Goal: Task Accomplishment & Management: Use online tool/utility

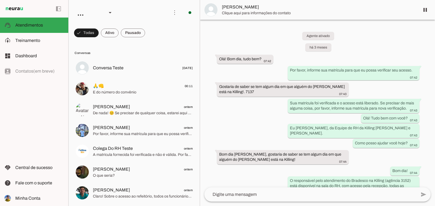
scroll to position [1576, 0]
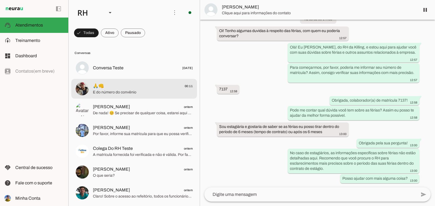
click at [111, 90] on span "E do número do convênio" at bounding box center [143, 91] width 100 height 5
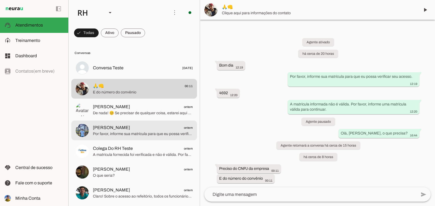
click at [136, 134] on span "Por favor, informe sua matrícula para que eu possa verificar seu acesso." at bounding box center [143, 133] width 100 height 5
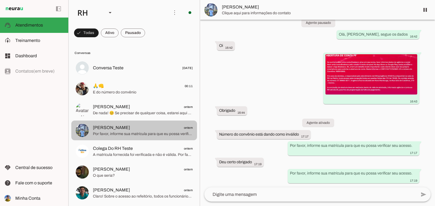
scroll to position [171, 0]
click at [157, 78] on md-item "[PERSON_NAME] ontem Por favor, informe sua matrícula para que eu possa verifica…" at bounding box center [134, 68] width 126 height 20
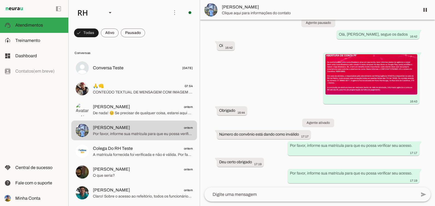
click at [154, 113] on span "De nada! 😊 Se precisar de qualquer coisa, estarei aqui para ajudar. Tenha um ót…" at bounding box center [143, 112] width 100 height 5
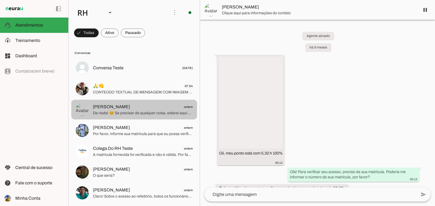
scroll to position [589, 0]
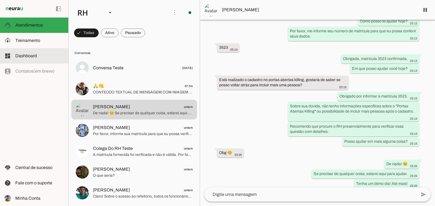
click at [37, 42] on span "Treinamento" at bounding box center [27, 40] width 25 height 5
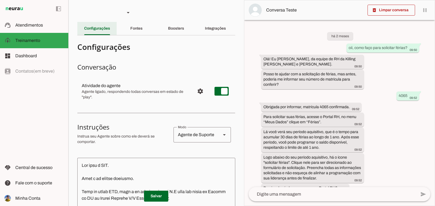
scroll to position [426, 0]
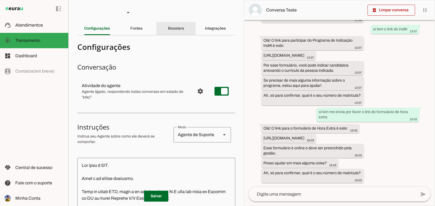
click at [171, 31] on div "Boosters" at bounding box center [176, 28] width 16 height 13
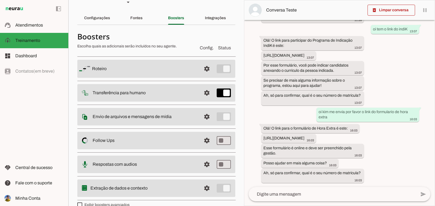
scroll to position [20, 0]
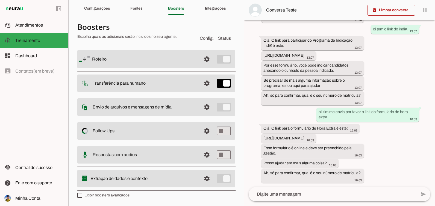
click at [126, 193] on label "Exibir boosters avançados" at bounding box center [103, 194] width 52 height 5
click at [82, 193] on md-checkbox at bounding box center [79, 194] width 5 height 5
type md-checkbox "on"
click at [117, 194] on label "Exibir boosters avançados" at bounding box center [103, 194] width 52 height 5
click at [82, 194] on md-checkbox at bounding box center [79, 194] width 5 height 5
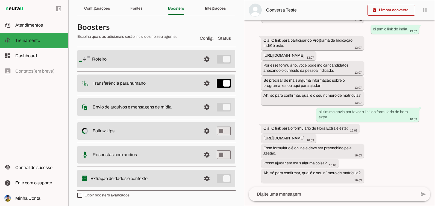
click at [120, 192] on label "Exibir boosters avançados" at bounding box center [103, 194] width 52 height 5
click at [82, 192] on md-checkbox at bounding box center [79, 194] width 5 height 5
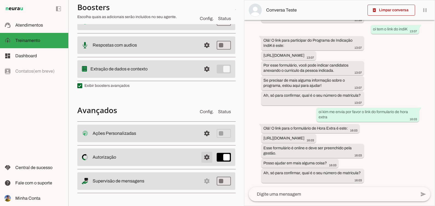
click at [207, 140] on span at bounding box center [206, 133] width 13 height 13
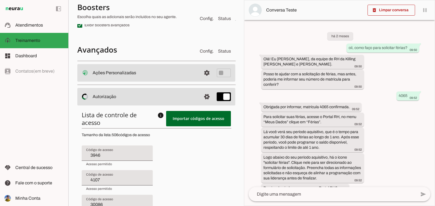
scroll to position [191, 0]
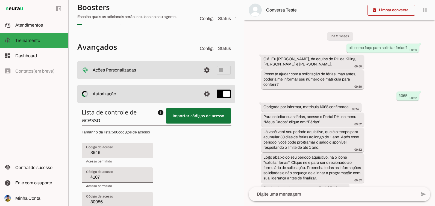
click at [179, 119] on span at bounding box center [198, 115] width 65 height 13
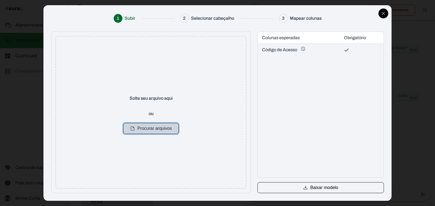
click at [144, 127] on button "Procurar arquivos" at bounding box center [150, 128] width 55 height 11
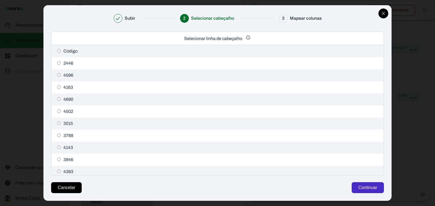
click at [379, 189] on button "Continuar" at bounding box center [368, 187] width 32 height 11
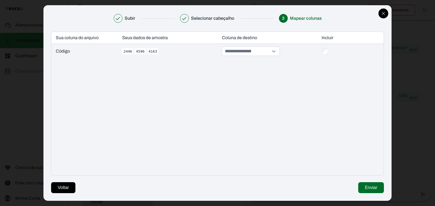
click at [270, 51] on input at bounding box center [247, 51] width 46 height 9
click at [254, 71] on button "Código de Acesso *" at bounding box center [254, 73] width 60 height 8
type input "**********"
click at [368, 184] on button "Enviar" at bounding box center [370, 187] width 25 height 11
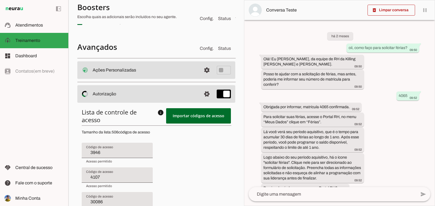
type input "4107"
type input "30086"
type input "3580"
type input "3743"
type input "4469"
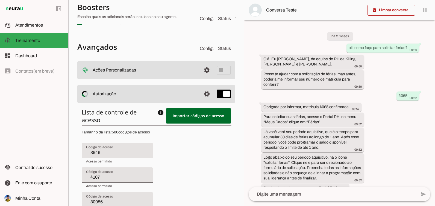
type input "4658"
type input "8902"
type input "4654"
type input "30052"
type input "4431"
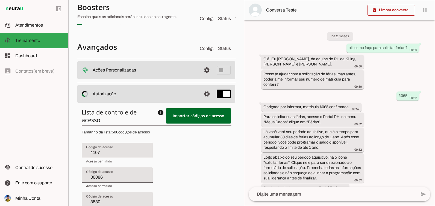
type input "4301"
type input "2956"
type input "4492"
type input "4542"
type input "30086"
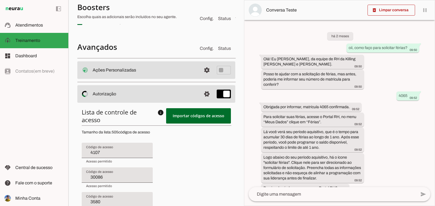
type input "3580"
type input "3743"
type input "4469"
type input "4658"
type input "8902"
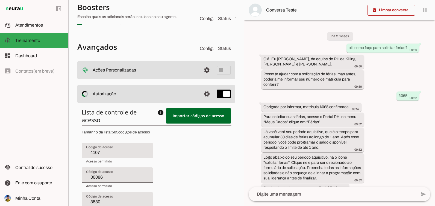
type input "4654"
type input "30052"
type input "4431"
type input "4301"
type input "2956"
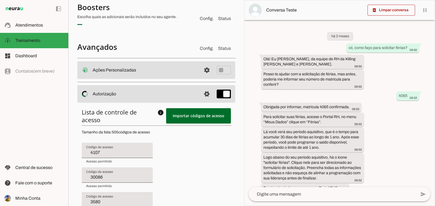
type input "4492"
type input "4542"
type input "3974"
type input "3580"
type input "3743"
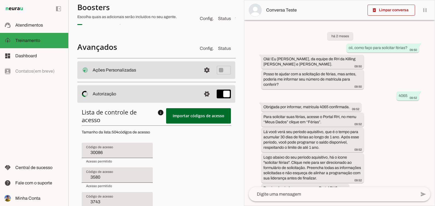
type input "4469"
type input "4658"
type input "8902"
type input "4654"
type input "30052"
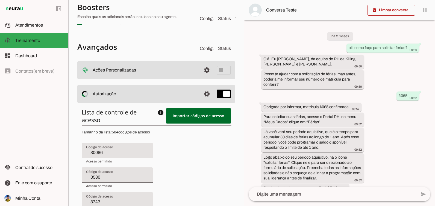
type input "4431"
type input "4301"
type input "2956"
type input "4492"
type input "4542"
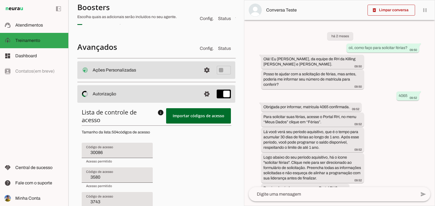
type input "3974"
type input "4295"
type input "3743"
type input "4469"
type input "4658"
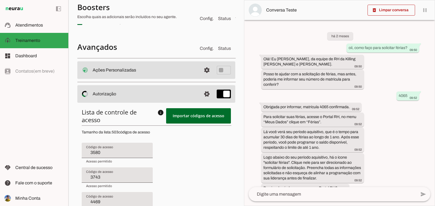
type input "8902"
type input "4654"
type input "30052"
type input "4431"
type input "4301"
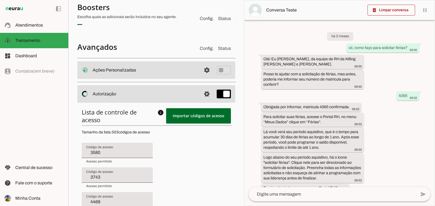
type input "2956"
type input "4492"
type input "4542"
type input "3974"
type input "4295"
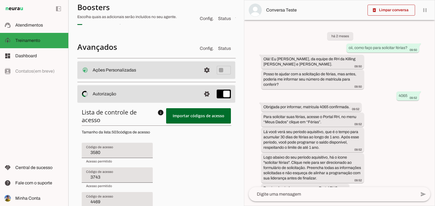
type input "4088"
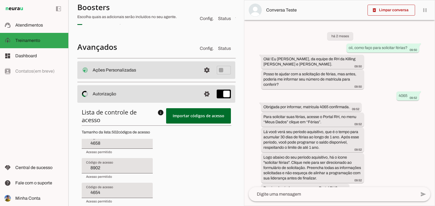
type input "4469"
type input "4658"
type input "8902"
type input "4654"
type input "30052"
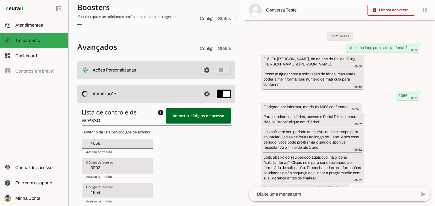
type input "4431"
type input "4301"
type input "2956"
type input "4492"
type input "4542"
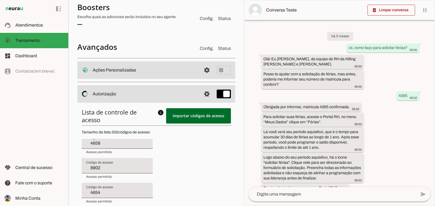
type input "3974"
type input "4295"
type input "4088"
type input "4376"
type input "4356"
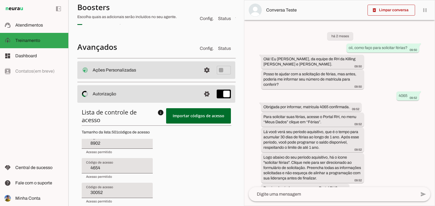
scroll to position [82, 0]
type input "4658"
type input "8902"
type input "4654"
type input "30052"
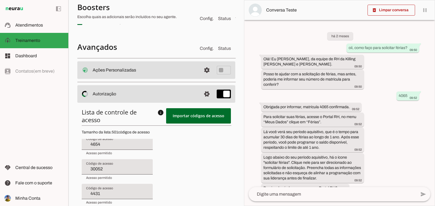
type input "4431"
type input "4301"
type input "2956"
type input "4492"
type input "4542"
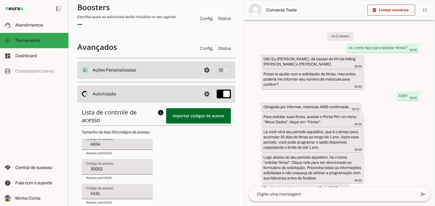
type input "3974"
type input "4295"
type input "4088"
type input "4376"
type input "4356"
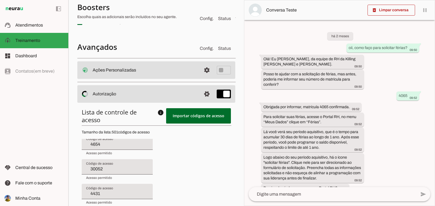
type input "4502"
type input "30090"
type input "4408"
type input "8902"
type input "4654"
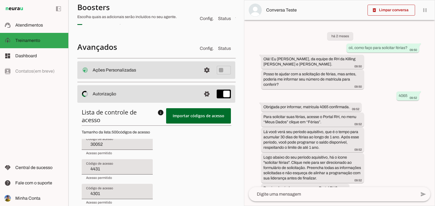
type input "30052"
type input "4431"
type input "4301"
type input "2956"
type input "4492"
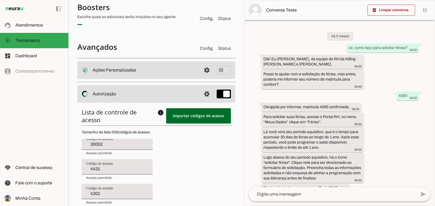
type input "4542"
type input "3974"
type input "4295"
type input "4088"
type input "4376"
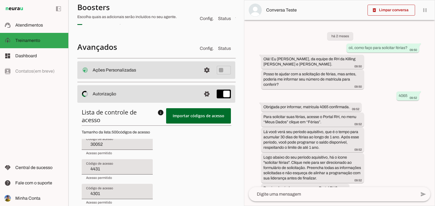
type input "4356"
type input "4502"
type input "30090"
type input "4408"
type input "4681"
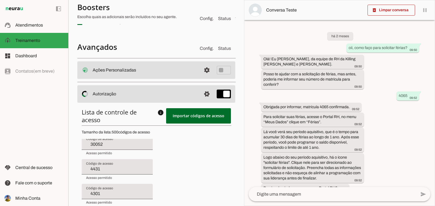
type input "2561"
type input "4654"
type input "30052"
type input "4431"
type input "4301"
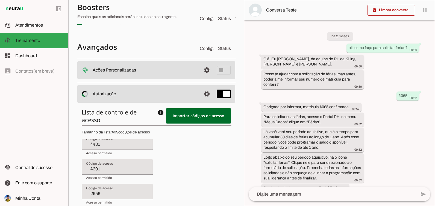
type input "2956"
type input "4492"
type input "4542"
type input "3974"
type input "4295"
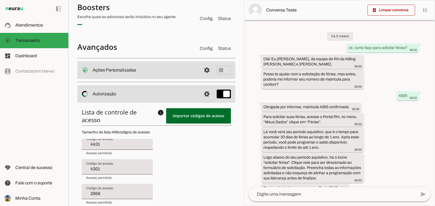
type input "4088"
type input "4376"
type input "4356"
type input "4502"
type input "30090"
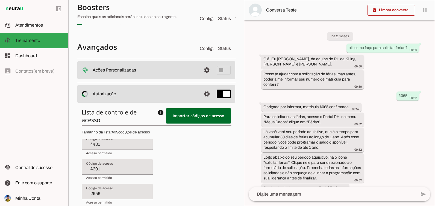
type input "4408"
type input "4681"
type input "2561"
type input "3301"
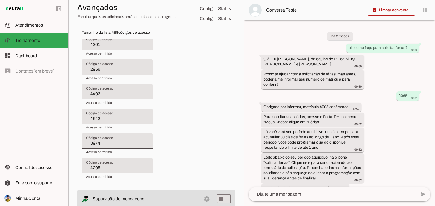
type input "30052"
type input "4431"
type input "4301"
type input "2956"
type input "4492"
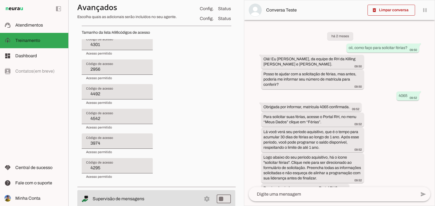
type input "4542"
type input "3974"
type input "4295"
type input "4088"
type input "4376"
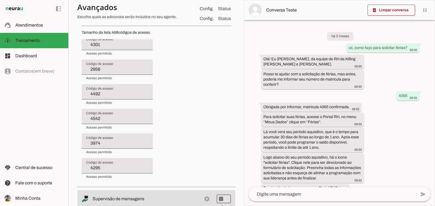
type input "4356"
type input "4502"
type input "30090"
type input "4408"
type input "4681"
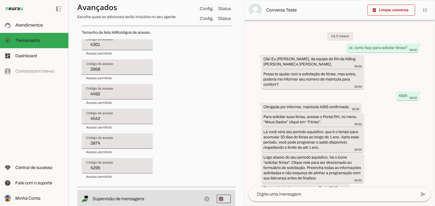
type input "2561"
type input "3301"
type input "2617"
type input "3960"
type input "4213"
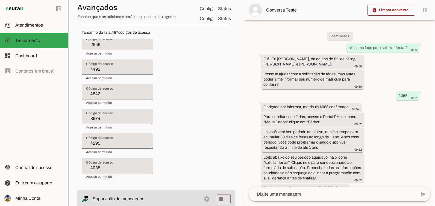
scroll to position [301, 0]
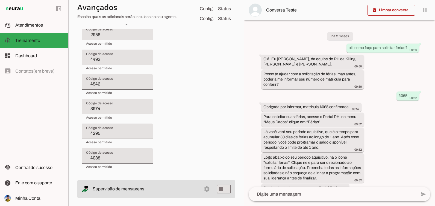
type input "4431"
type input "4301"
type input "2956"
type input "4492"
type input "4542"
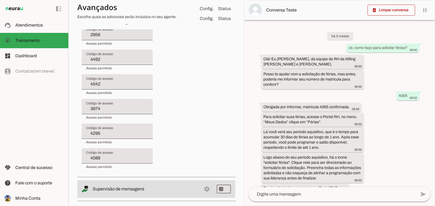
type input "3974"
type input "4295"
type input "4088"
type input "4376"
type input "4356"
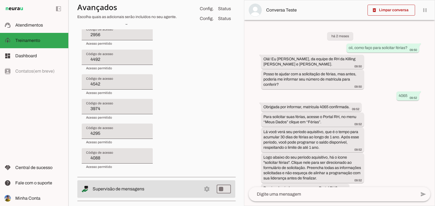
type input "4502"
type input "30090"
type input "4408"
type input "4681"
type input "2561"
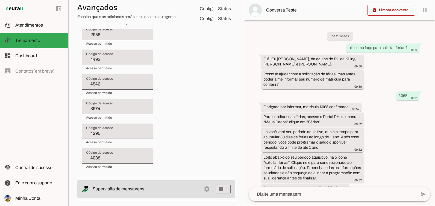
type input "3301"
type input "2617"
type input "3960"
type input "4213"
type input "3787"
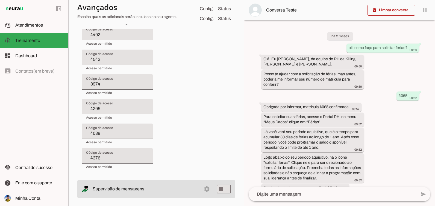
type input "4301"
type input "2956"
type input "4492"
type input "4542"
type input "3974"
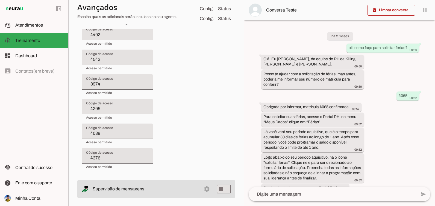
type input "4295"
type input "4088"
type input "4376"
type input "4356"
type input "4502"
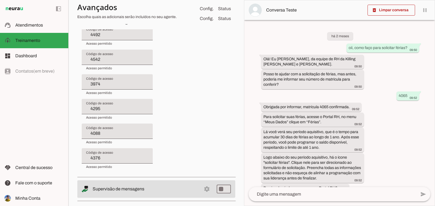
type input "30090"
type input "4408"
type input "4681"
type input "2561"
type input "3301"
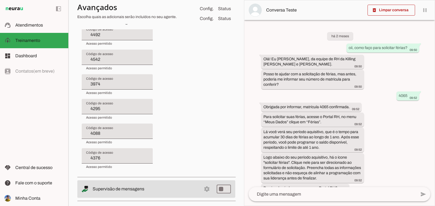
type input "2617"
type input "3960"
type input "4213"
type input "3787"
type input "3590"
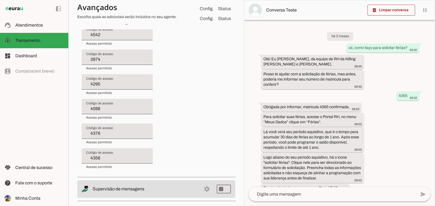
scroll to position [27, 0]
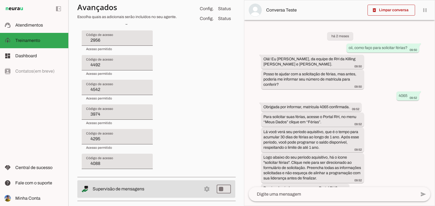
type input "2956"
type input "4492"
type input "4542"
type input "3974"
type input "4295"
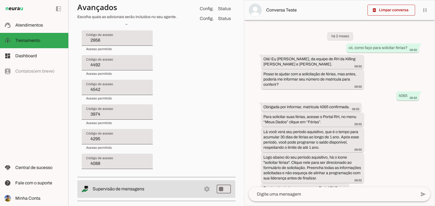
type input "4088"
type input "4376"
type input "4356"
type input "4502"
type input "30090"
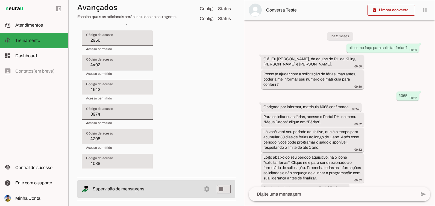
type input "4408"
type input "4681"
type input "2561"
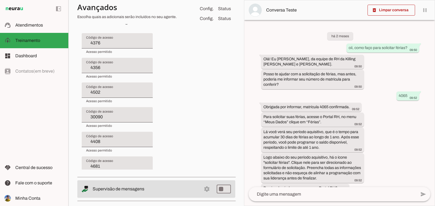
scroll to position [246, 0]
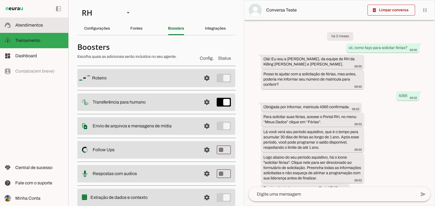
click at [35, 28] on slot at bounding box center [39, 25] width 49 height 7
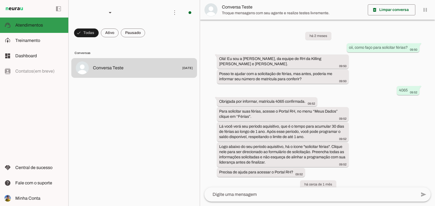
scroll to position [347, 0]
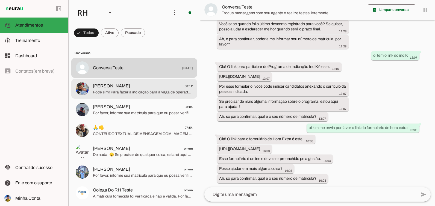
click at [111, 92] on span "Pode sim! Para fazer a indicação para a vaga de operador de produção no turno d…" at bounding box center [143, 91] width 100 height 5
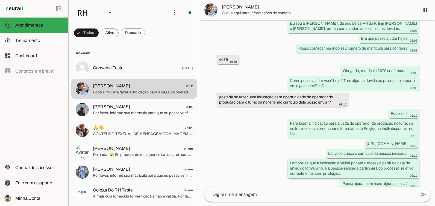
scroll to position [1812, 0]
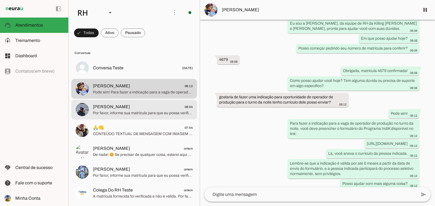
click at [125, 72] on div at bounding box center [143, 68] width 100 height 8
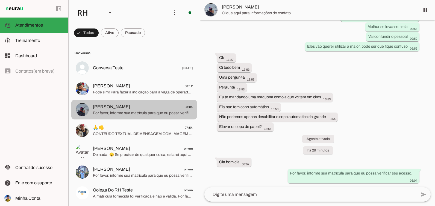
scroll to position [522, 0]
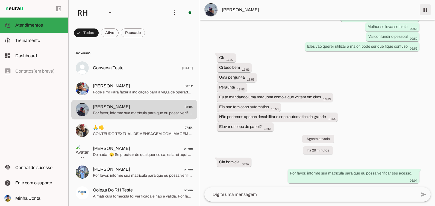
click at [427, 8] on span at bounding box center [425, 9] width 13 height 13
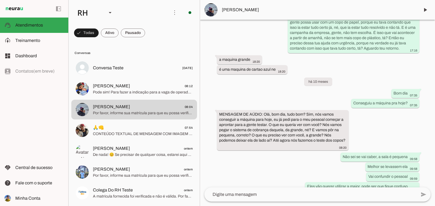
scroll to position [546, 0]
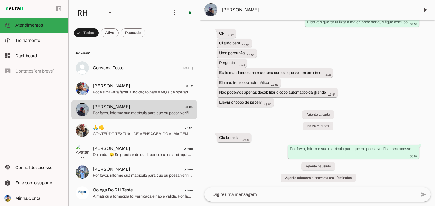
click at [222, 10] on span "Roberto" at bounding box center [319, 10] width 194 height 7
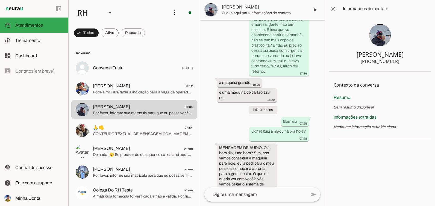
scroll to position [837, 0]
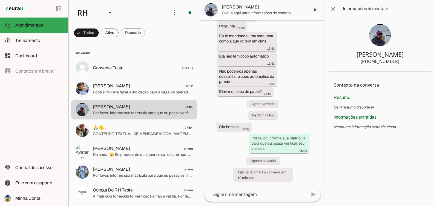
drag, startPoint x: 363, startPoint y: 61, endPoint x: 408, endPoint y: 62, distance: 45.1
click at [408, 62] on section "Roberto +55 5192699095" at bounding box center [379, 44] width 101 height 54
click at [332, 9] on span at bounding box center [333, 8] width 13 height 13
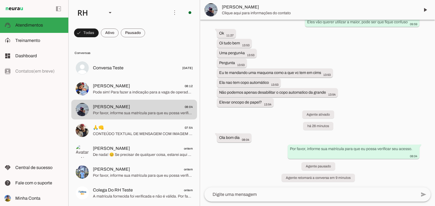
scroll to position [546, 0]
